Goal: Information Seeking & Learning: Learn about a topic

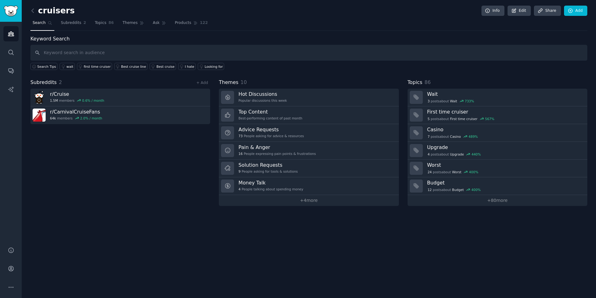
click at [33, 15] on link at bounding box center [34, 11] width 8 height 10
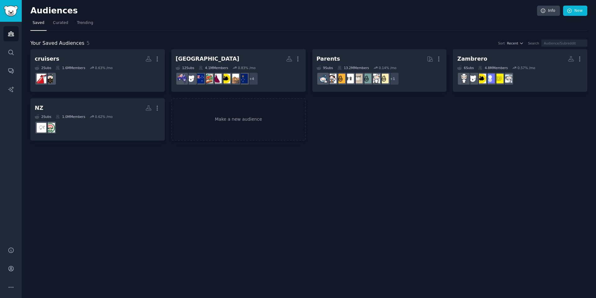
click at [216, 70] on dd "+ 4" at bounding box center [239, 78] width 126 height 17
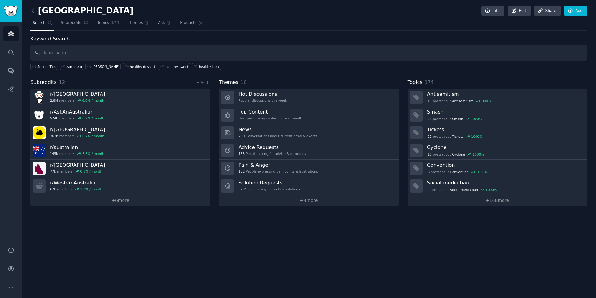
type input "king living"
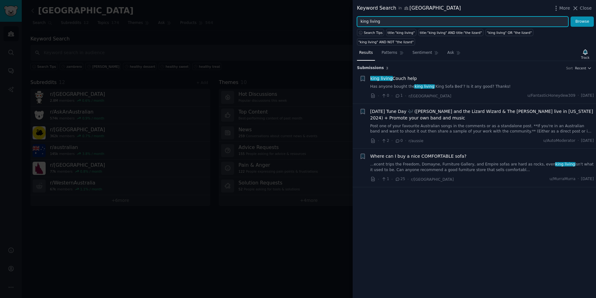
click at [375, 22] on input "king living" at bounding box center [463, 21] width 212 height 11
type input "k"
type input "sofa"
click at [571, 16] on button "Browse" at bounding box center [582, 21] width 23 height 11
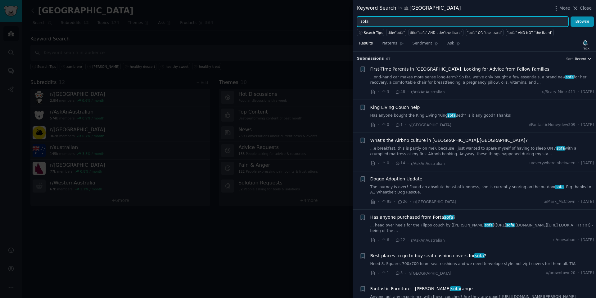
click at [578, 59] on span "Recent" at bounding box center [580, 59] width 11 height 4
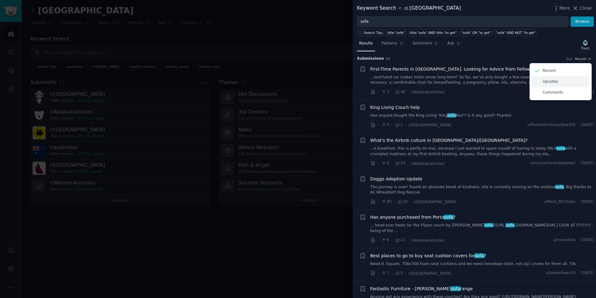
click at [549, 82] on p "Upvotes" at bounding box center [551, 82] width 16 height 6
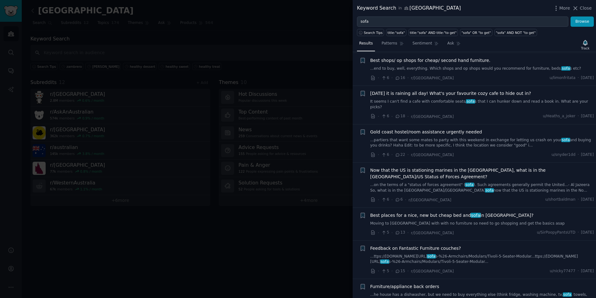
scroll to position [675, 0]
